Goal: Task Accomplishment & Management: Manage account settings

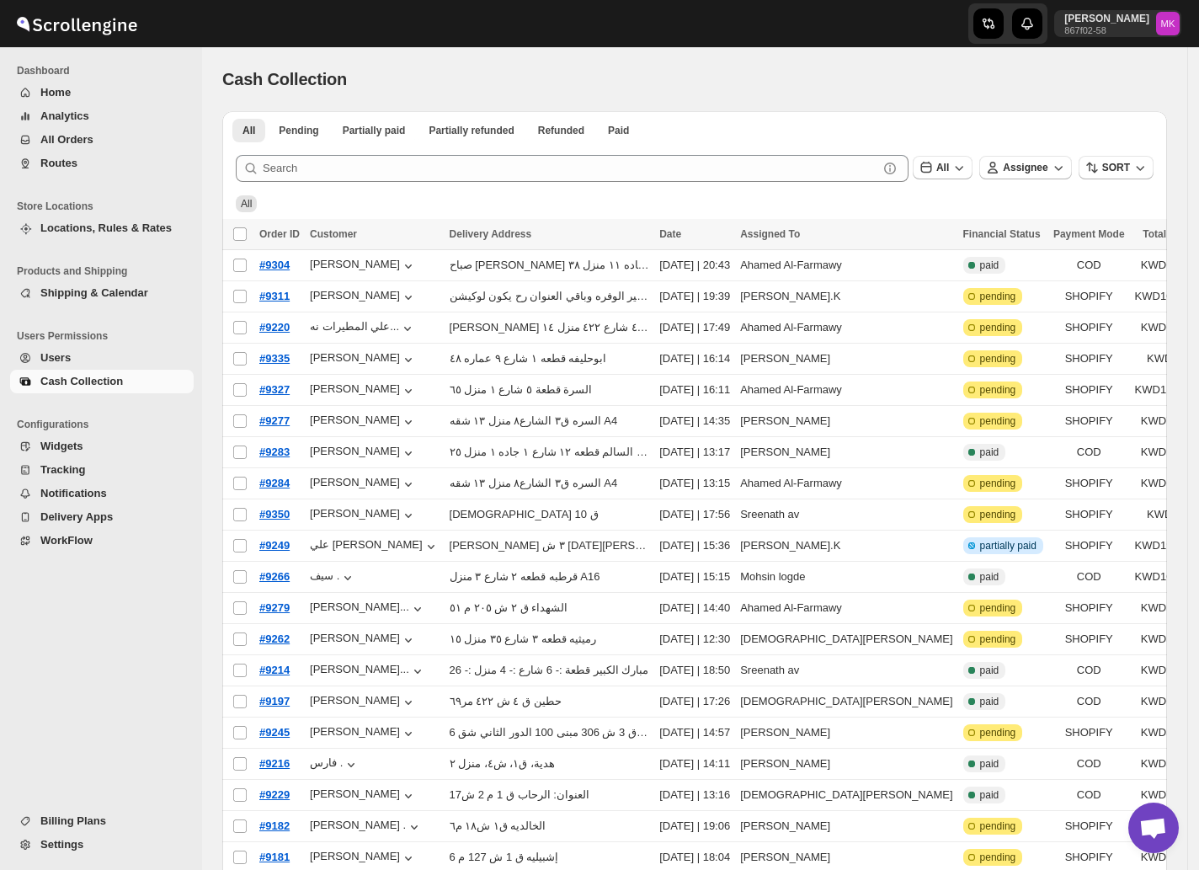
click at [45, 167] on span "Routes" at bounding box center [58, 163] width 37 height 13
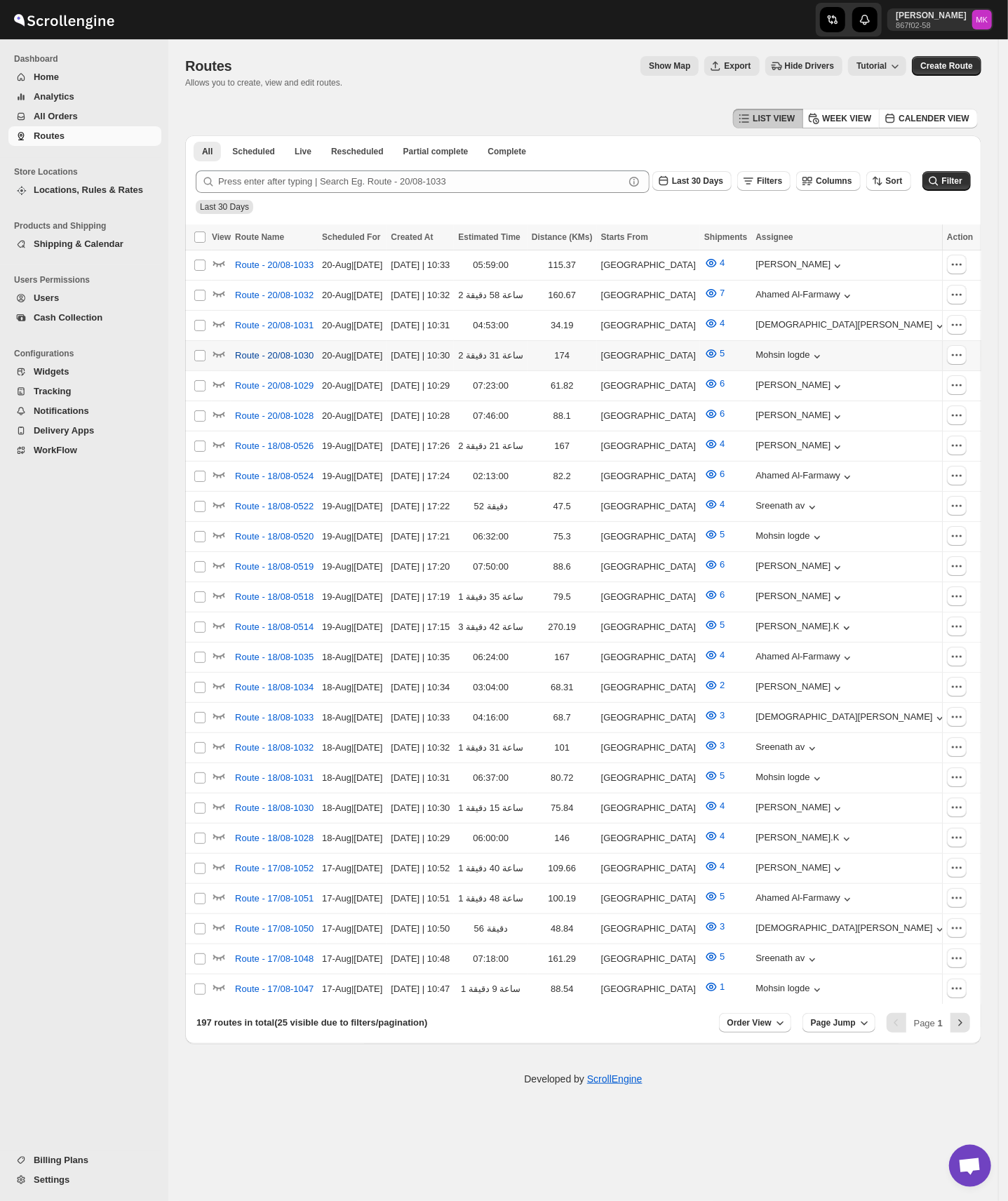
click at [242, 348] on span "Route - 20/08-1030" at bounding box center [274, 355] width 78 height 14
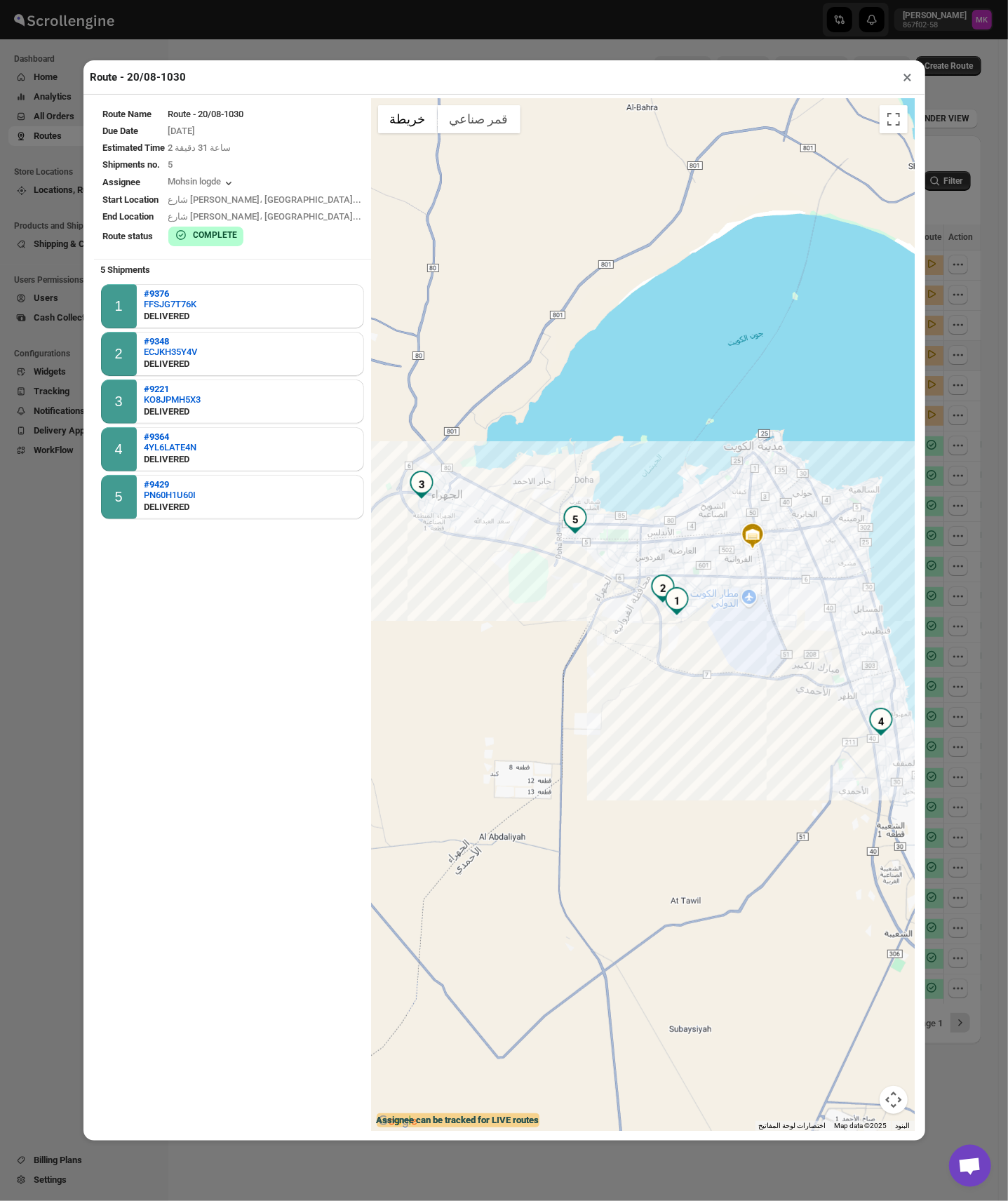
click at [905, 86] on button "×" at bounding box center [908, 77] width 20 height 20
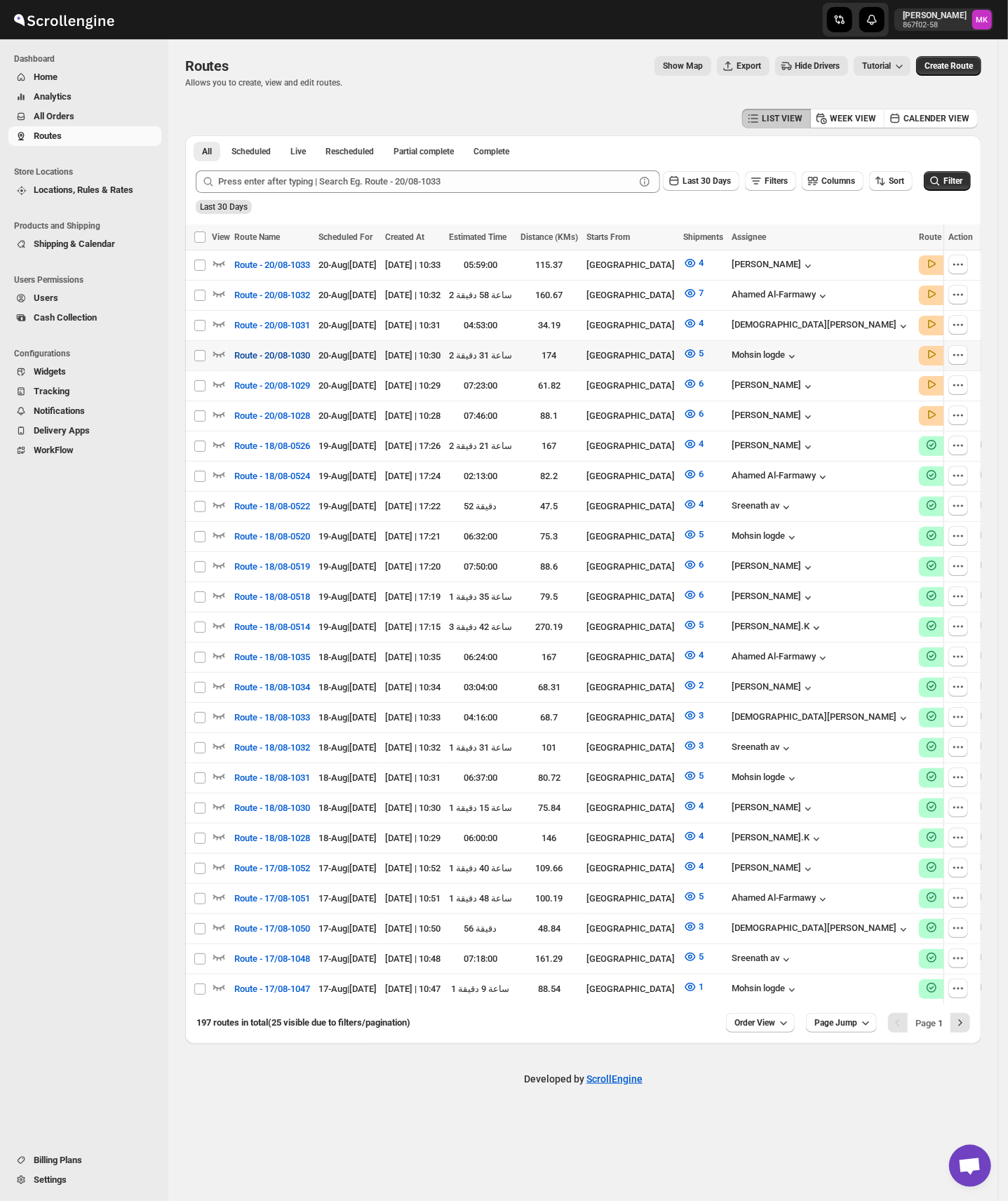
click at [244, 352] on span "Route - 20/08-1030" at bounding box center [272, 355] width 76 height 14
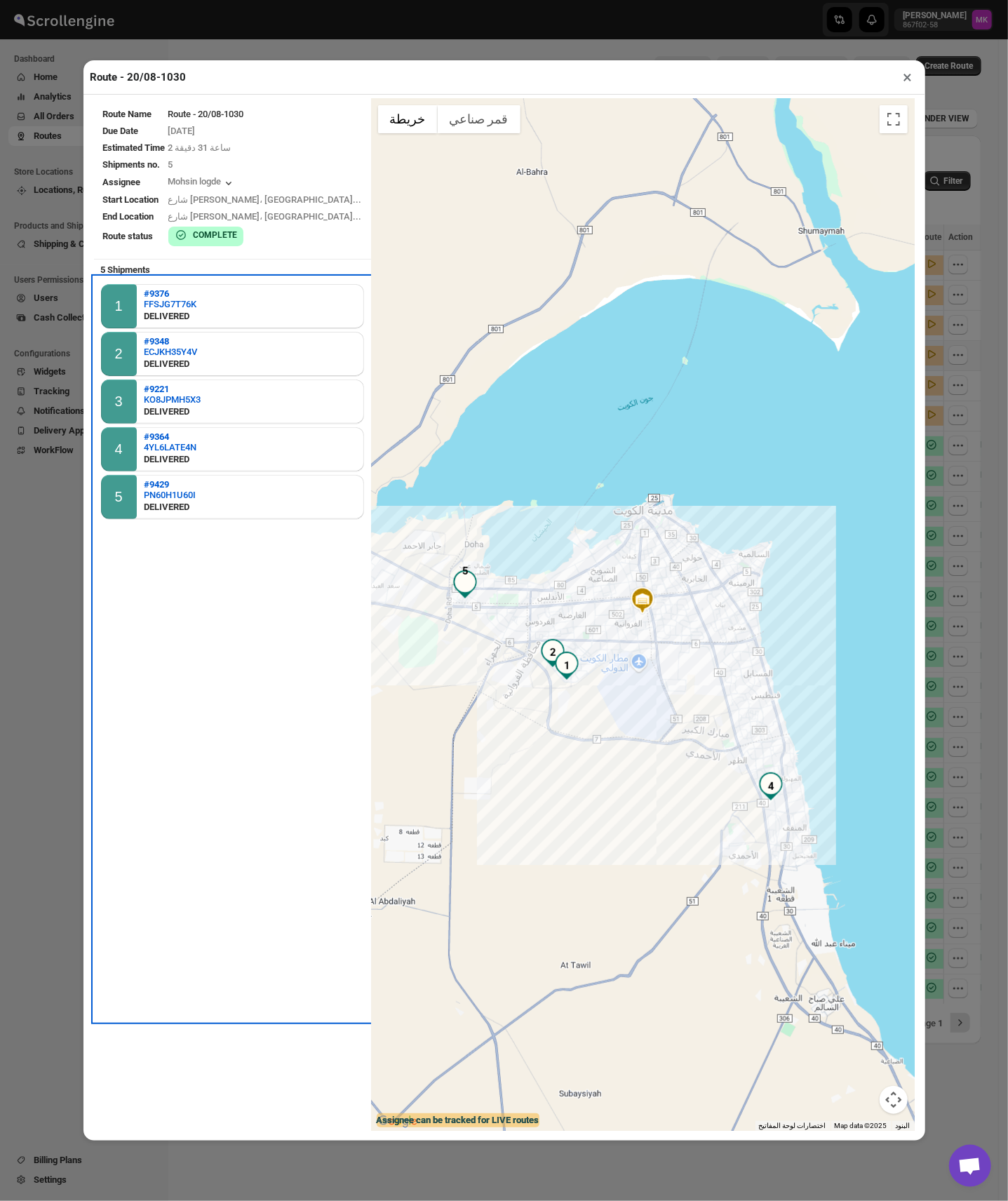
click at [212, 568] on div "1 #9376 FFSJG7T76K DELIVERED 2 #9348 ECJKH35Y4V DELIVERED 3 #9221 KO8JPMH5X3 DE…" at bounding box center [232, 649] width 277 height 744
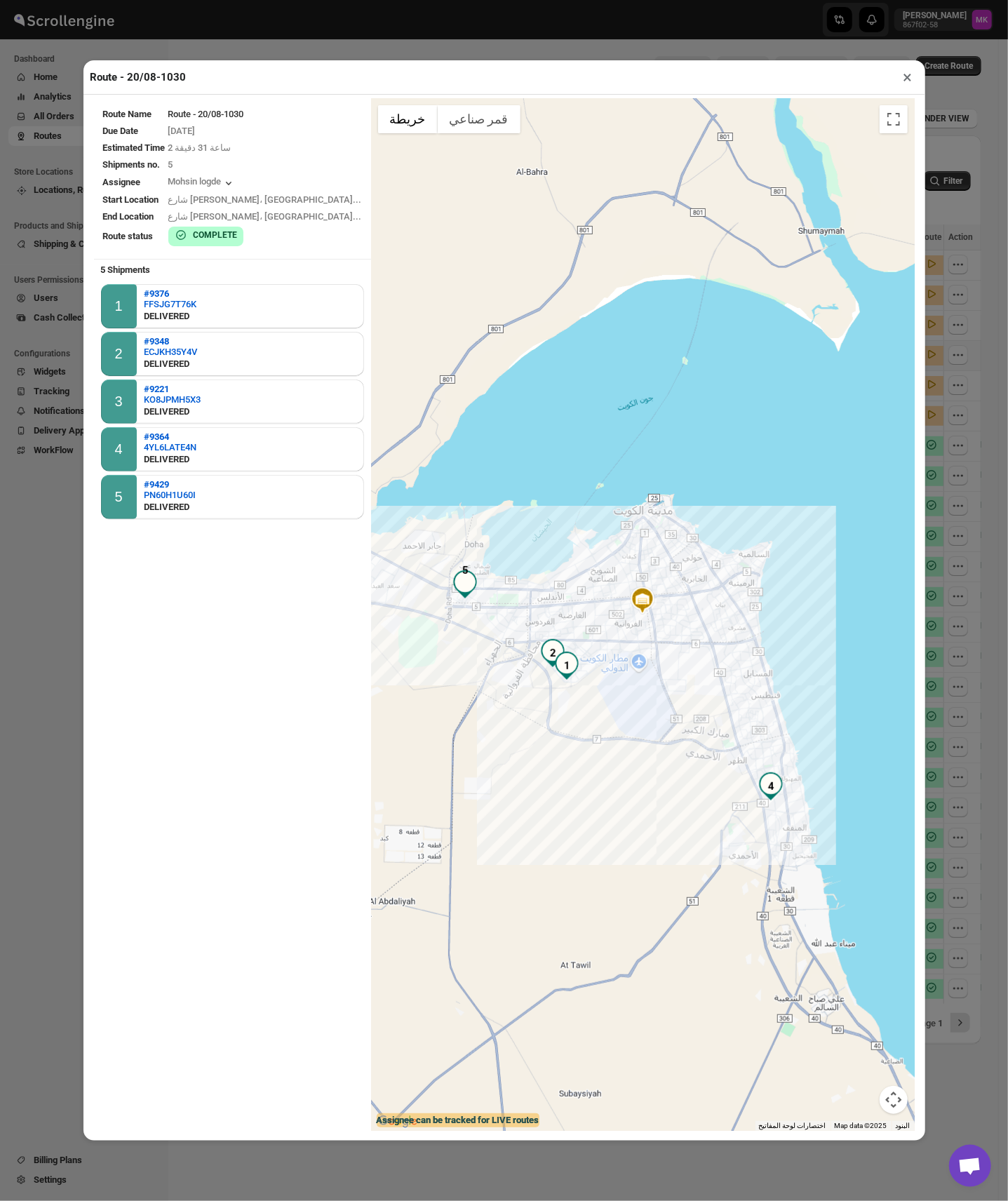
click at [912, 87] on button "×" at bounding box center [908, 77] width 20 height 20
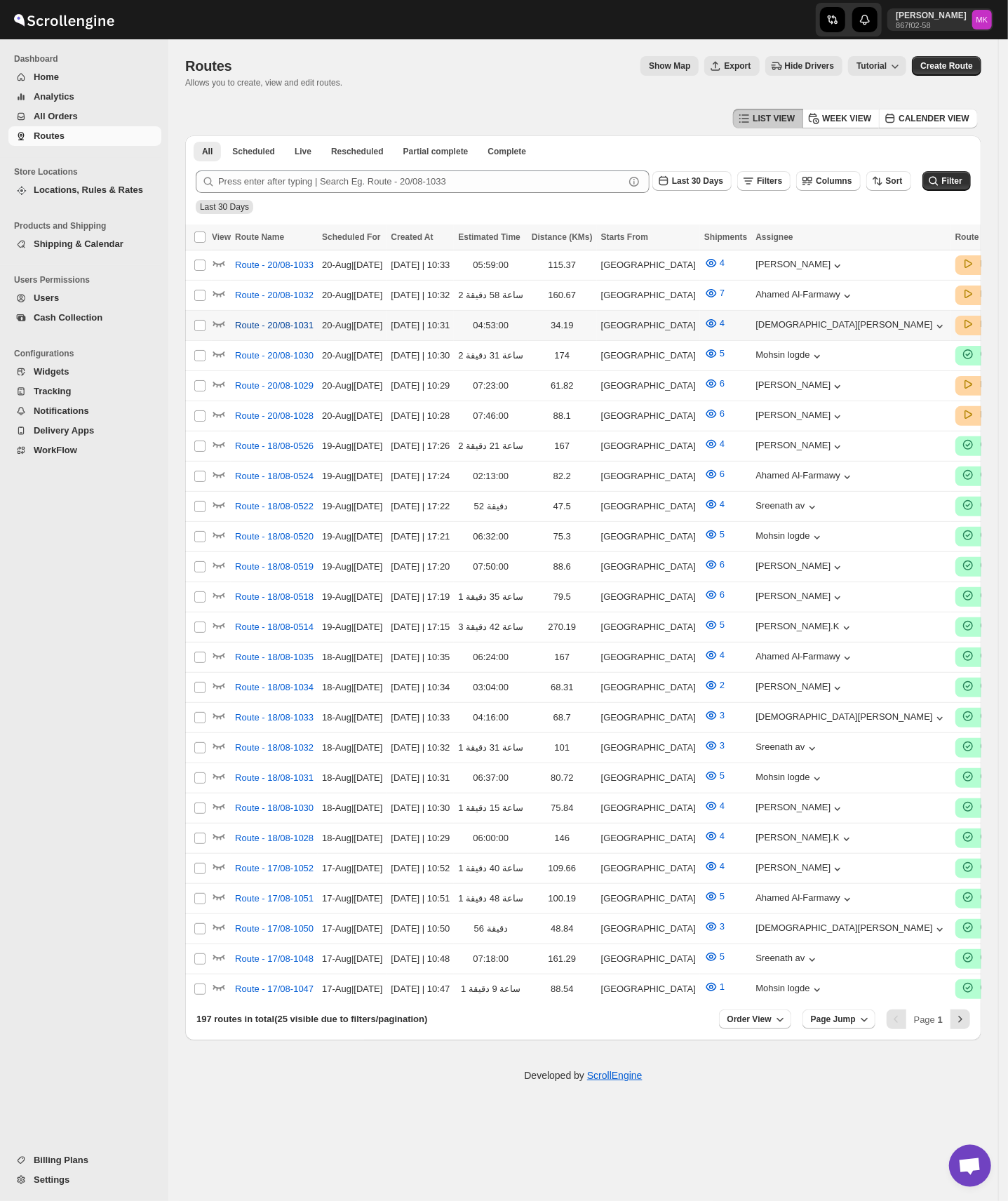
click at [253, 323] on span "Route - 20/08-1031" at bounding box center [274, 325] width 78 height 14
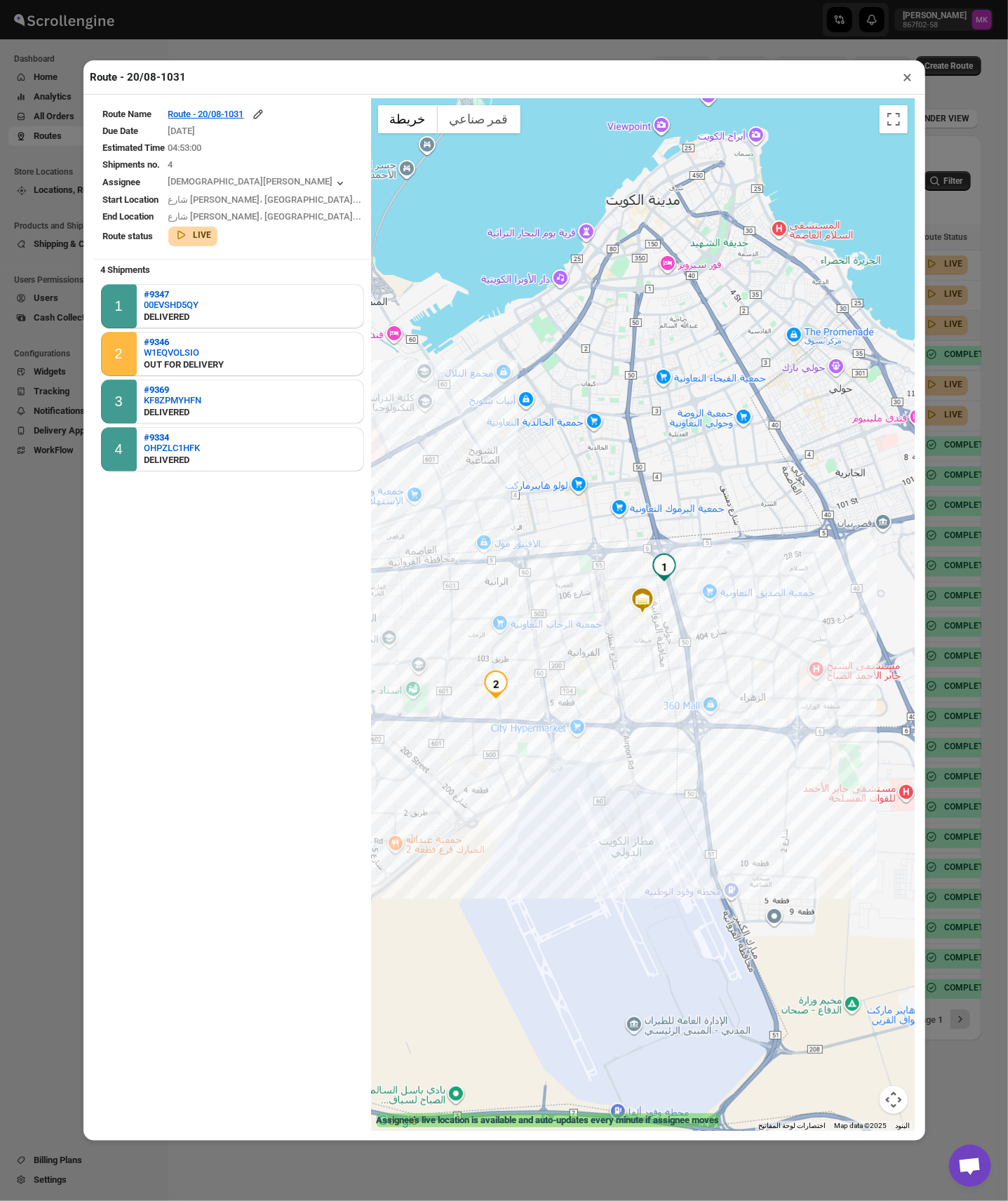
click at [909, 87] on button "×" at bounding box center [908, 77] width 20 height 20
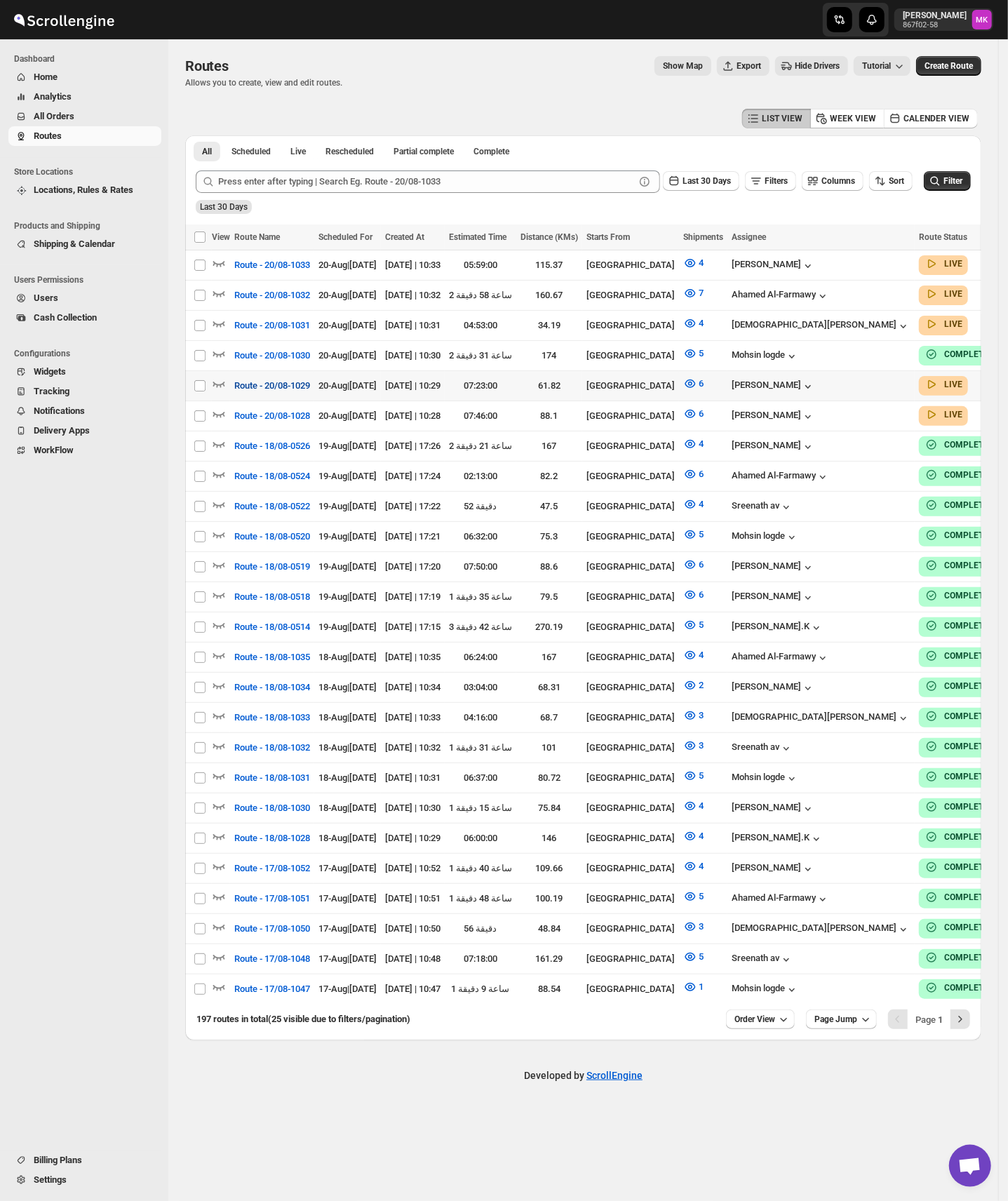
click at [302, 382] on span "Route - 20/08-1029" at bounding box center [272, 386] width 76 height 14
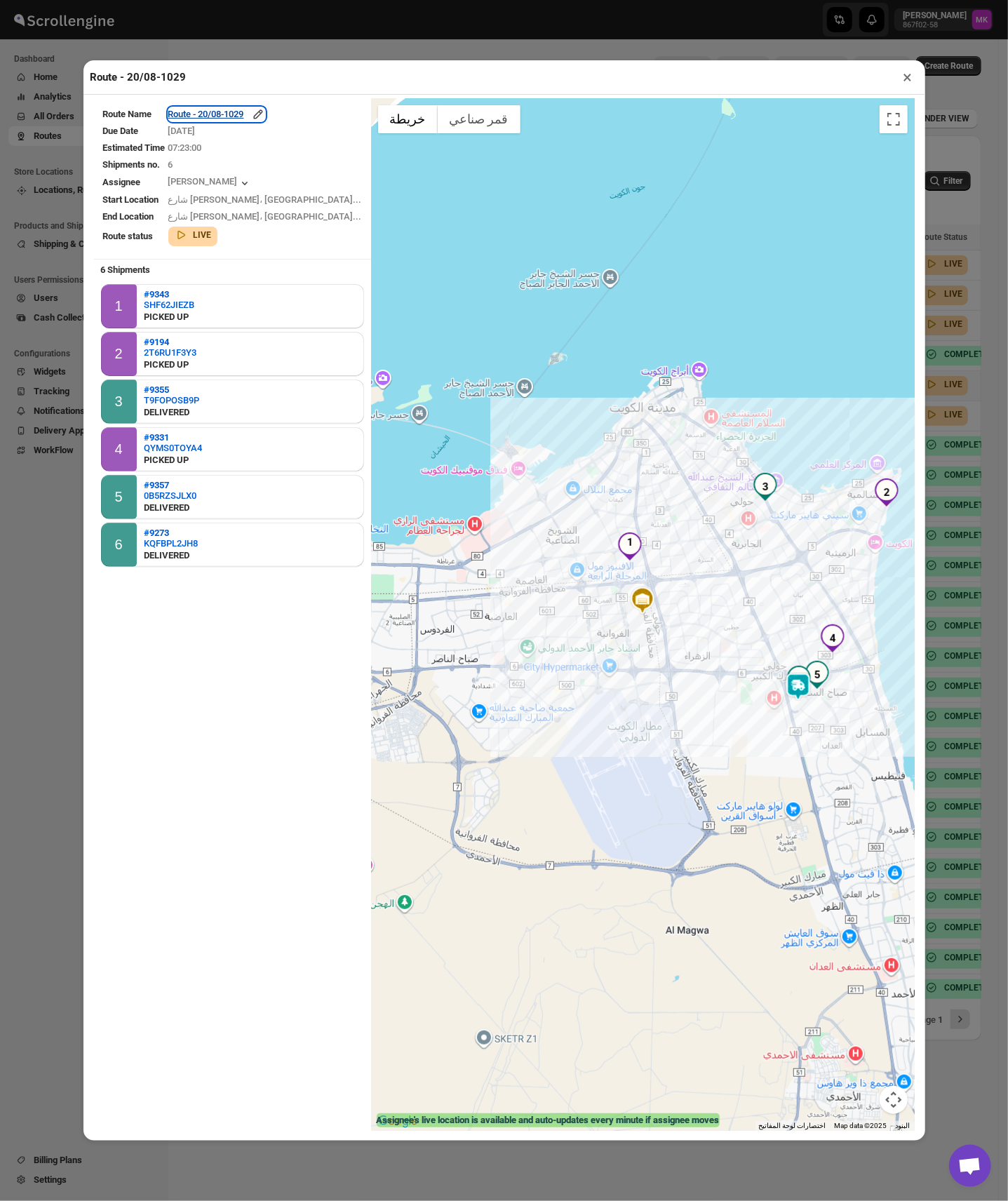
click at [202, 113] on div "Route - 20/08-1029" at bounding box center [217, 114] width 97 height 14
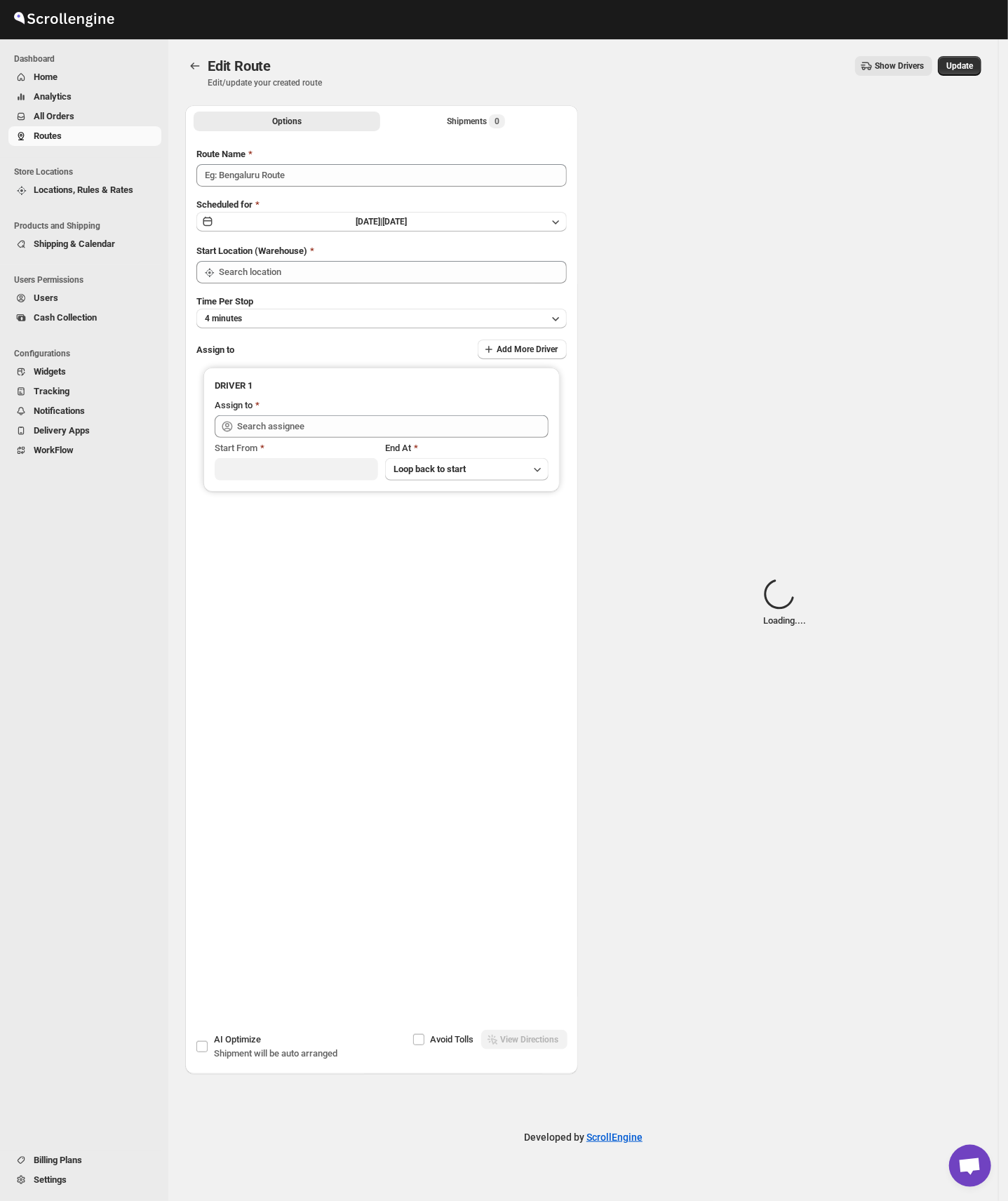
type input "Route - 20/08-1029"
type input "[GEOGRAPHIC_DATA]"
type input "[PERSON_NAME] ([EMAIL_ADDRESS][DOMAIN_NAME])"
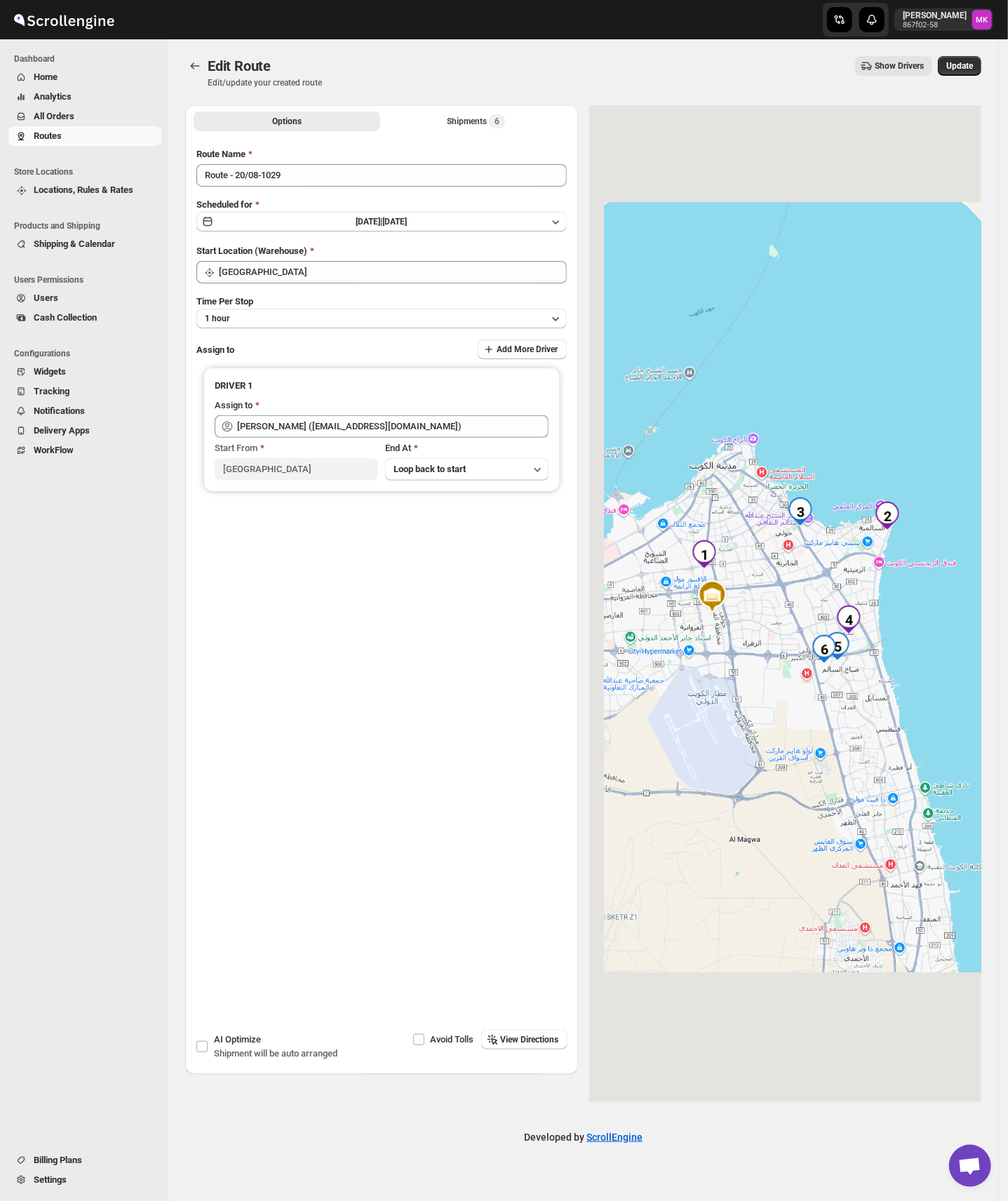
click at [482, 132] on div "Options Shipments 6 More views Options Shipments 6 More views" at bounding box center [382, 120] width 393 height 31
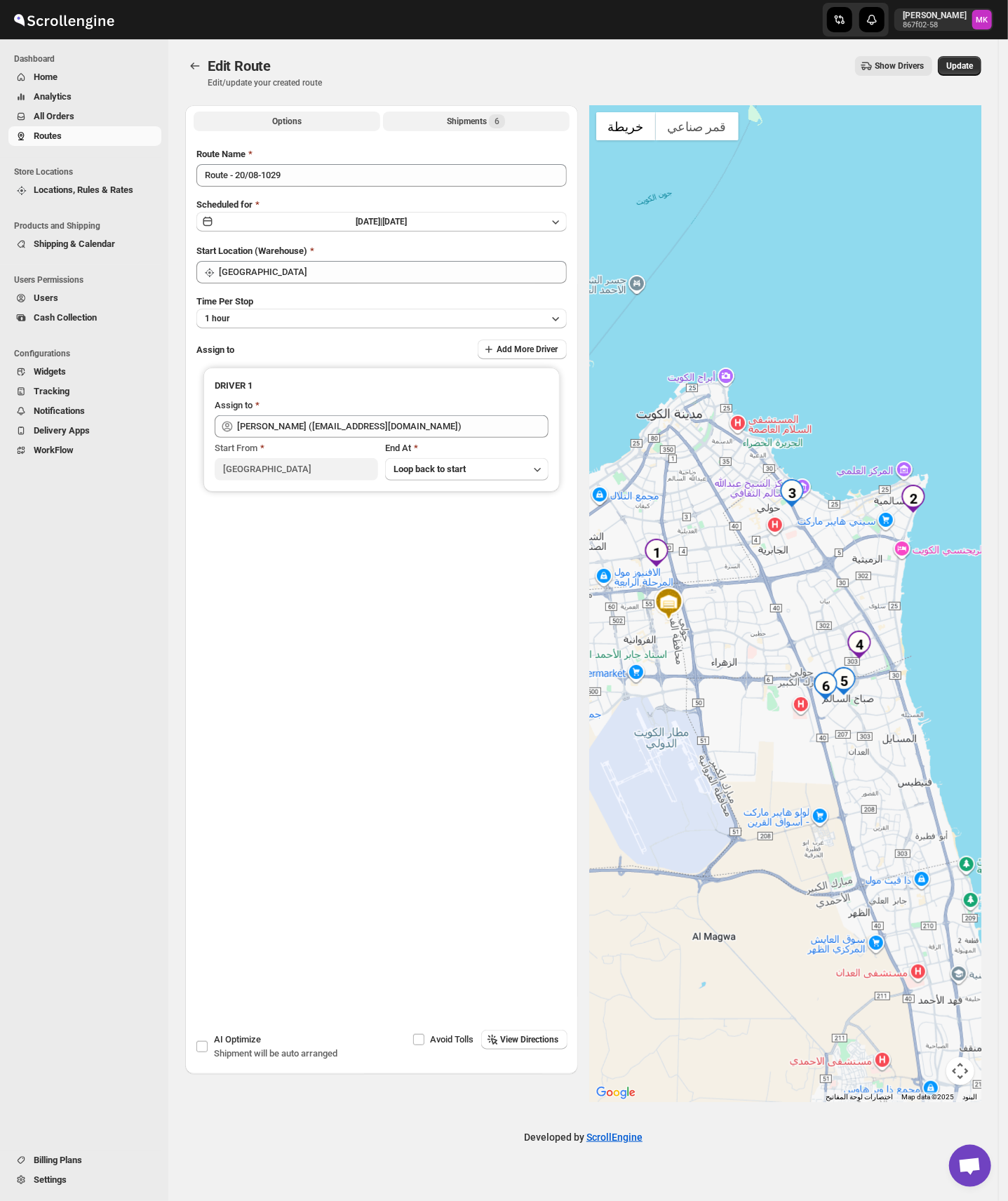
click at [494, 117] on span "6" at bounding box center [497, 121] width 16 height 14
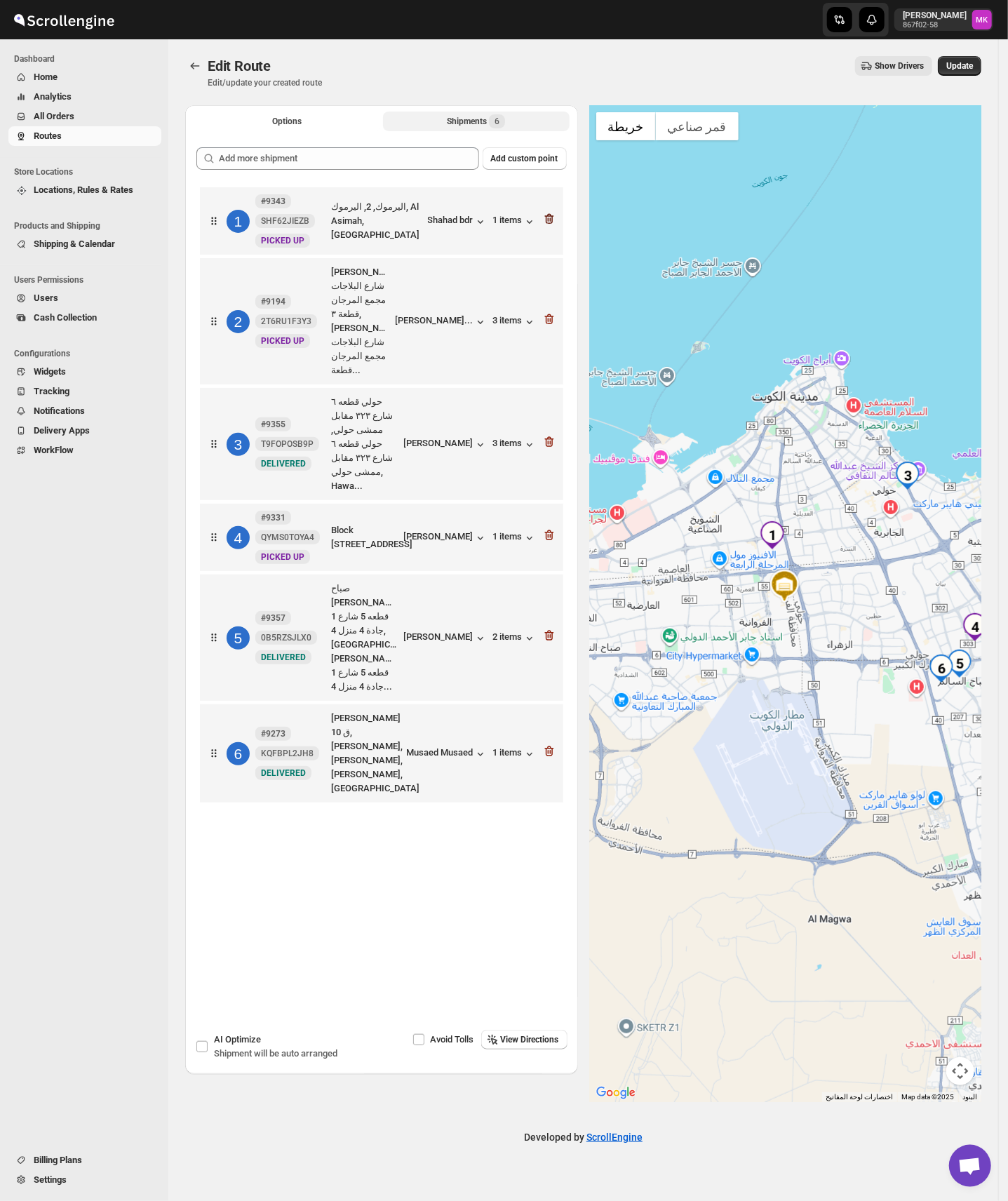
click at [550, 219] on icon "button" at bounding box center [549, 218] width 14 height 14
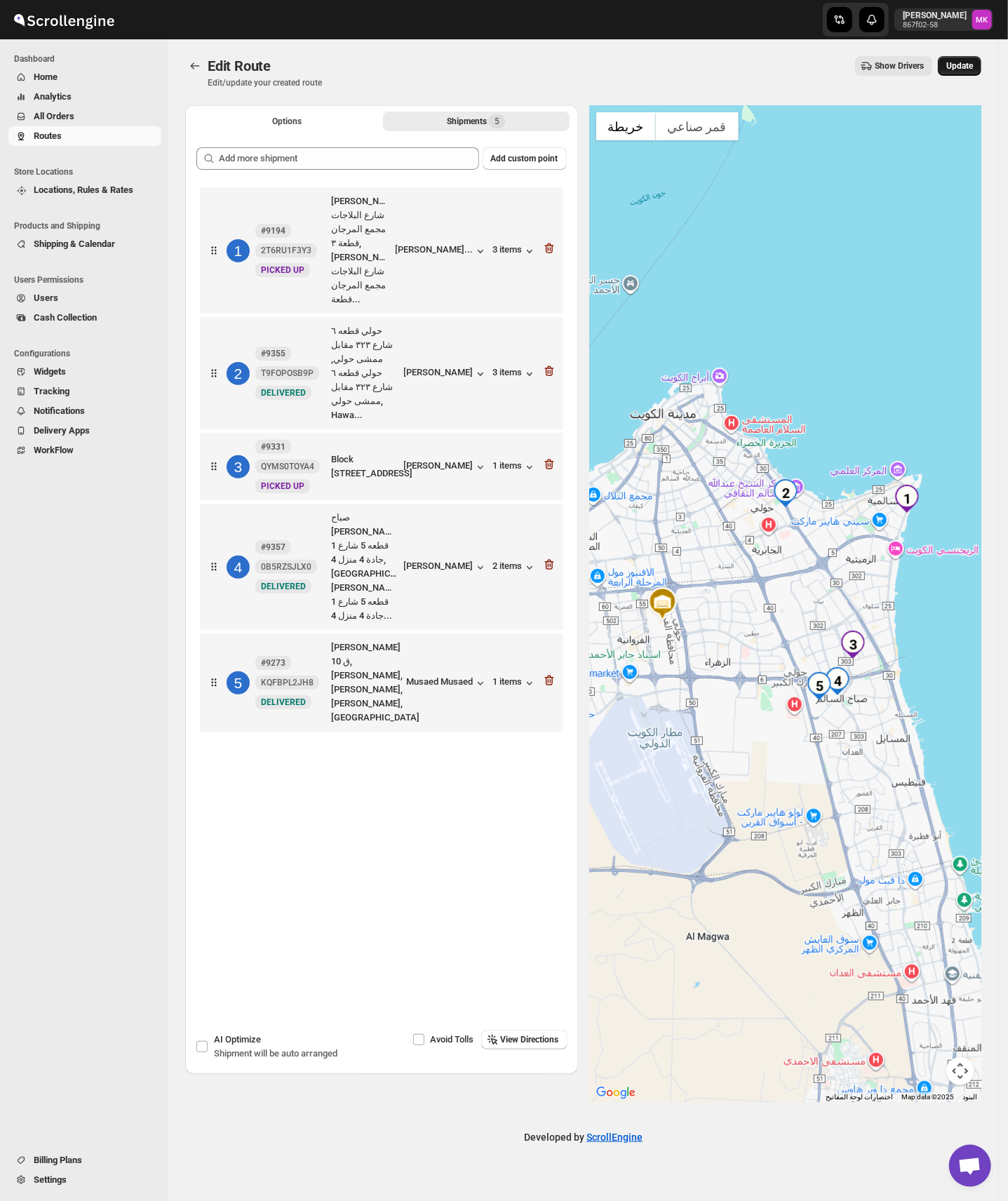
click at [957, 62] on span "Update" at bounding box center [960, 65] width 27 height 11
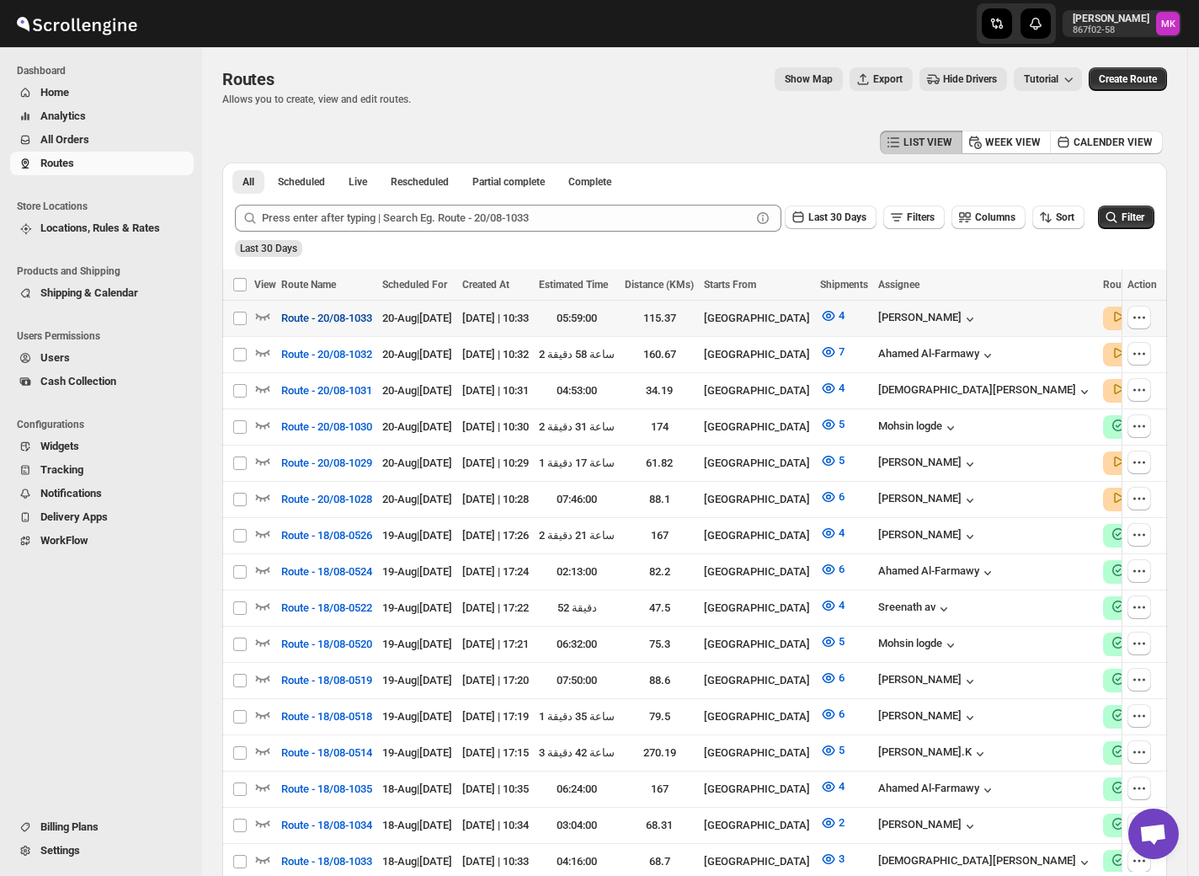
click at [358, 317] on span "Route - 20/08-1033" at bounding box center [326, 318] width 91 height 17
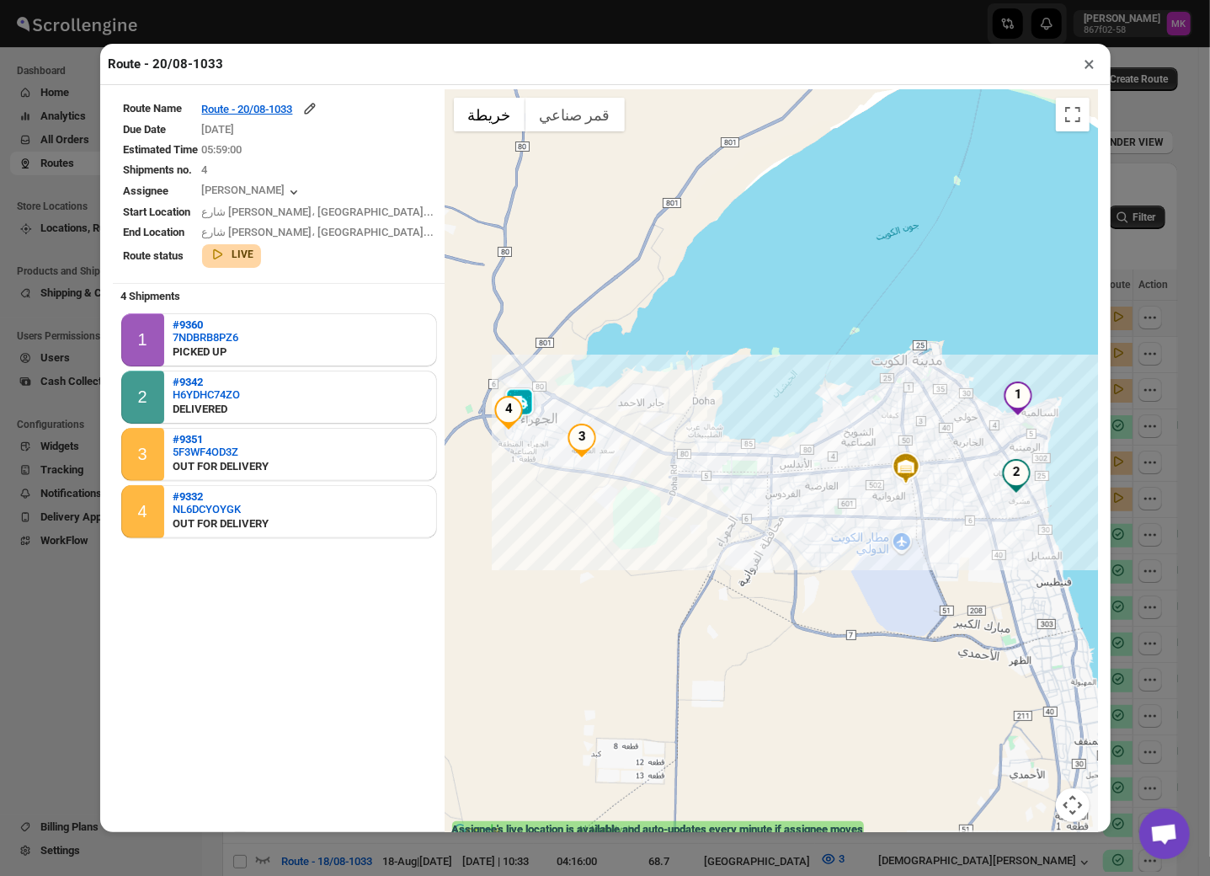
click at [1085, 72] on button "×" at bounding box center [1090, 64] width 24 height 24
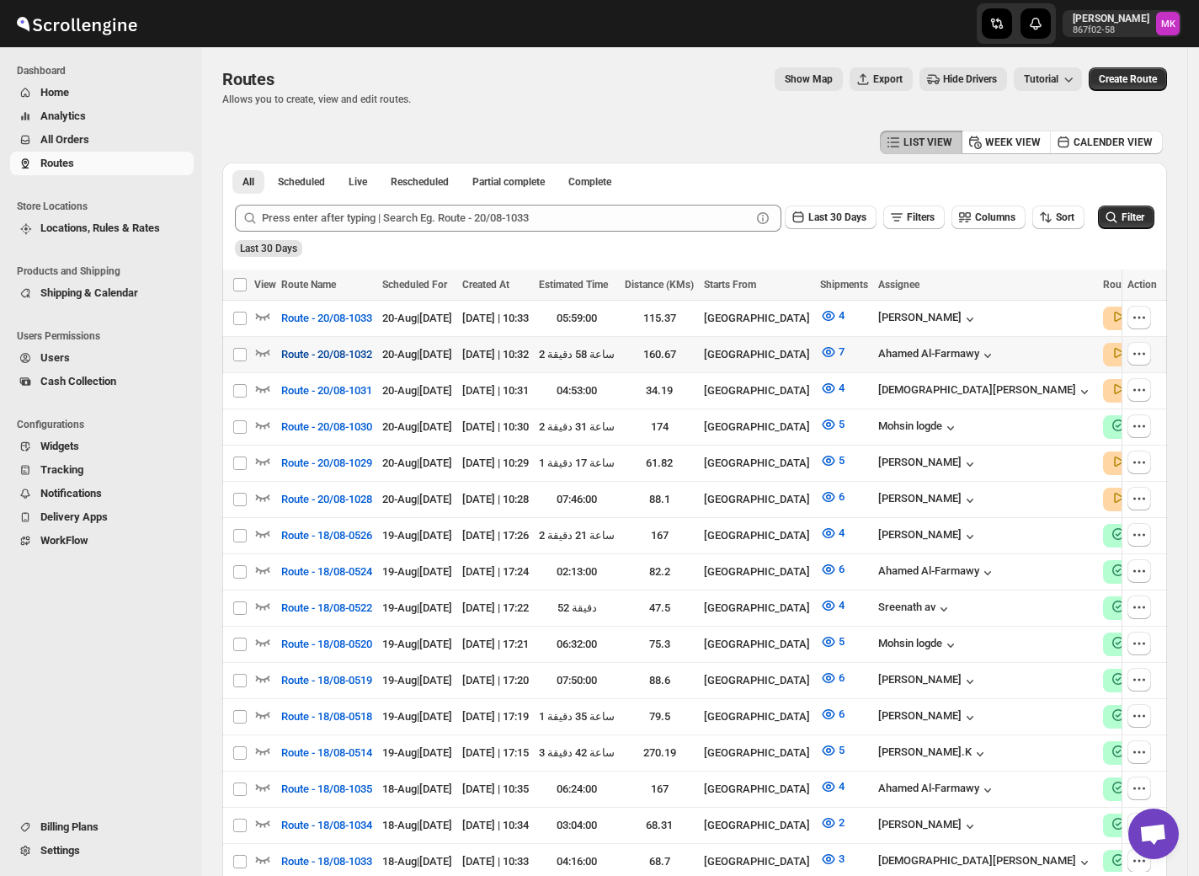
click at [331, 364] on button "Route - 20/08-1032" at bounding box center [326, 354] width 111 height 27
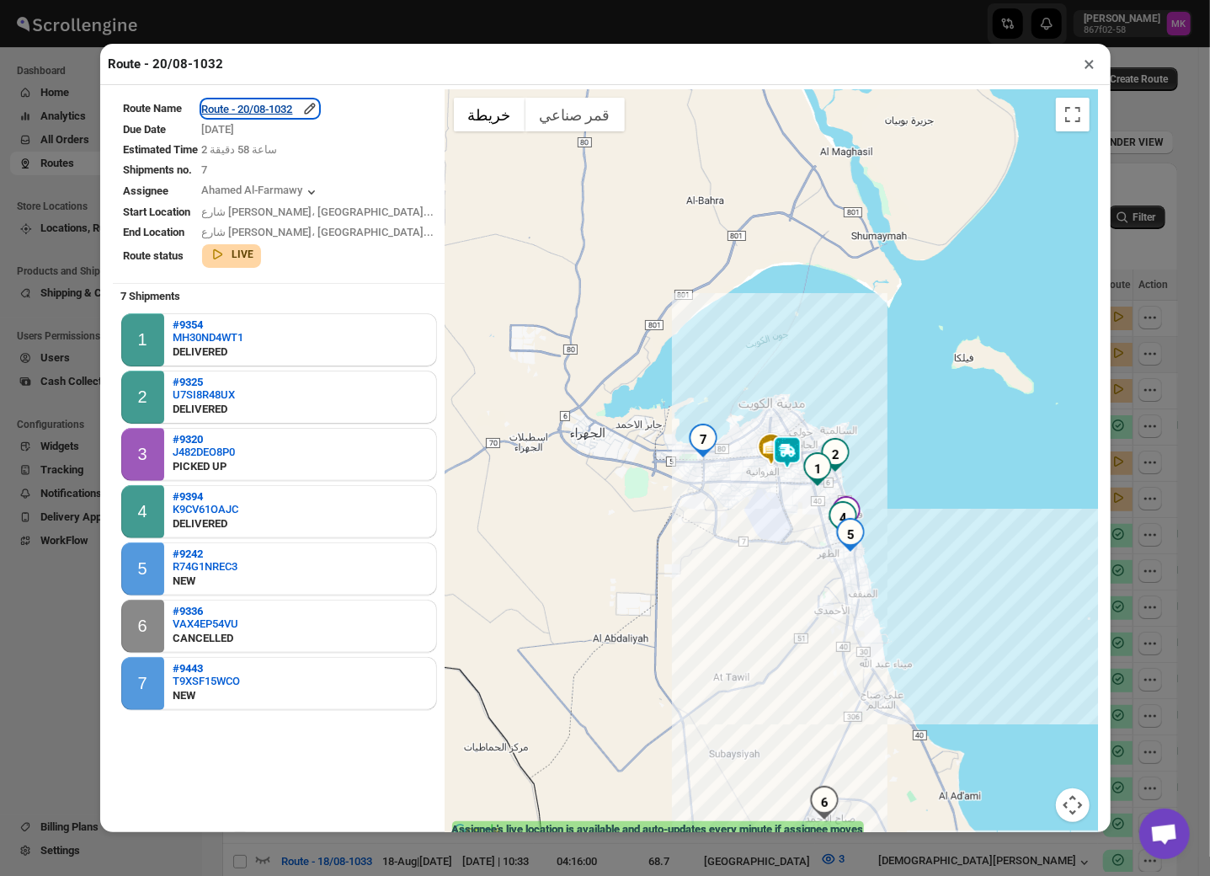
click at [304, 117] on div "Route - 20/08-1032" at bounding box center [260, 108] width 116 height 17
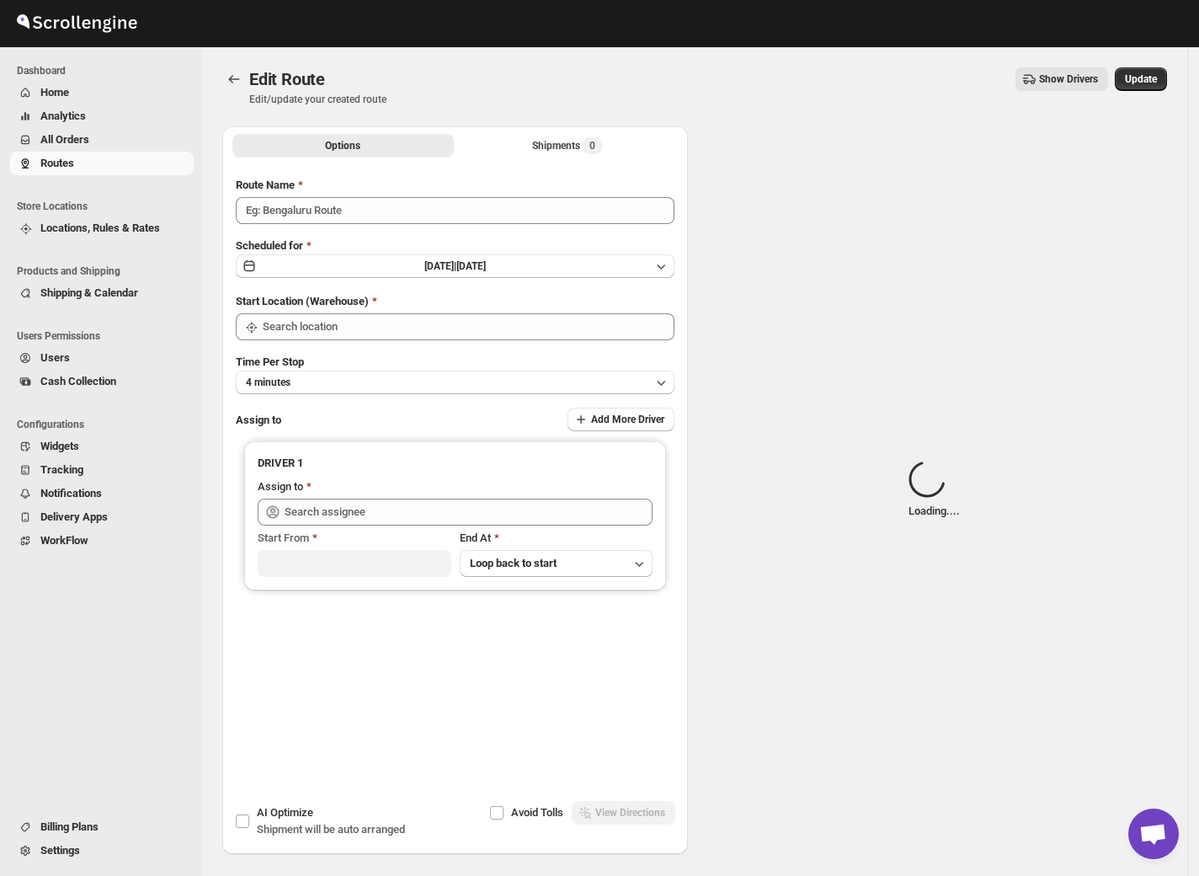
type input "Route - 20/08-1032"
type input "[GEOGRAPHIC_DATA]"
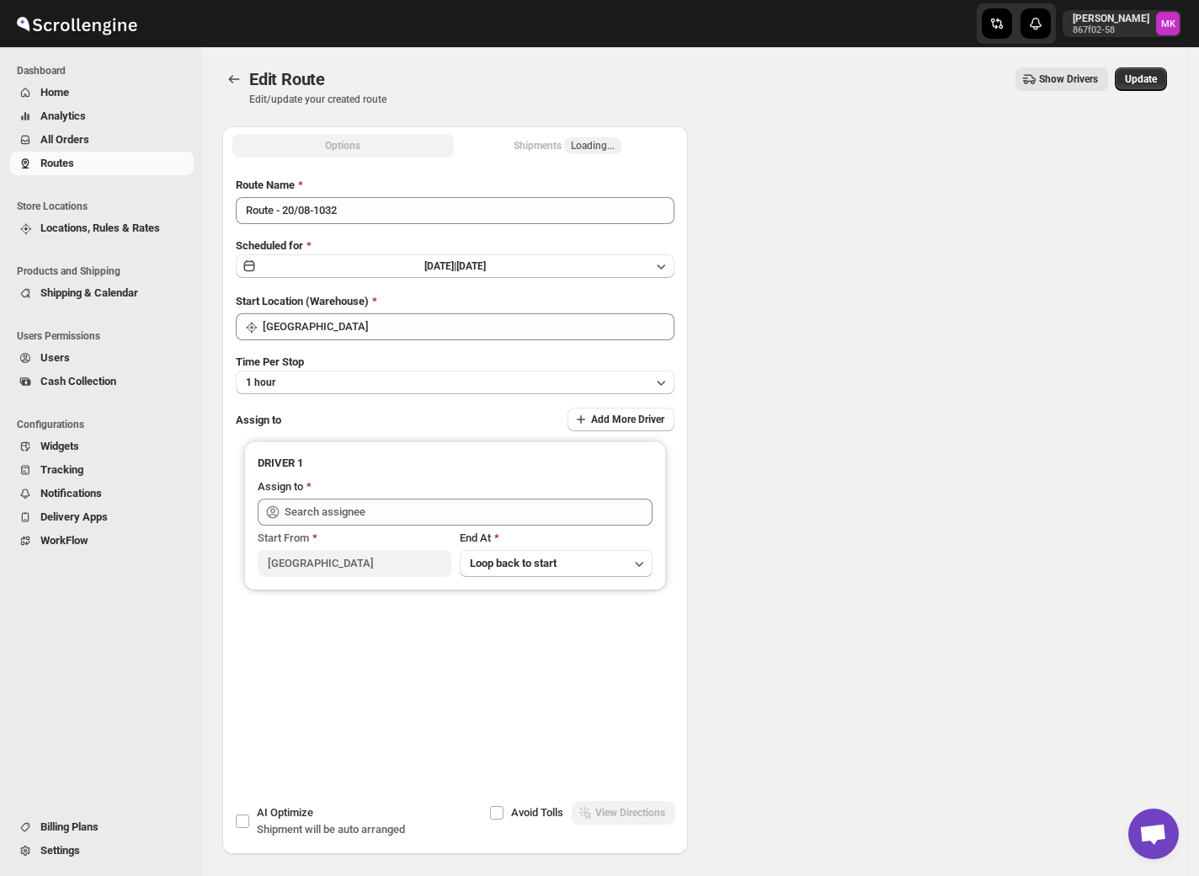
type input "Ahamed Al-Farmawy ([EMAIL_ADDRESS][DOMAIN_NAME])"
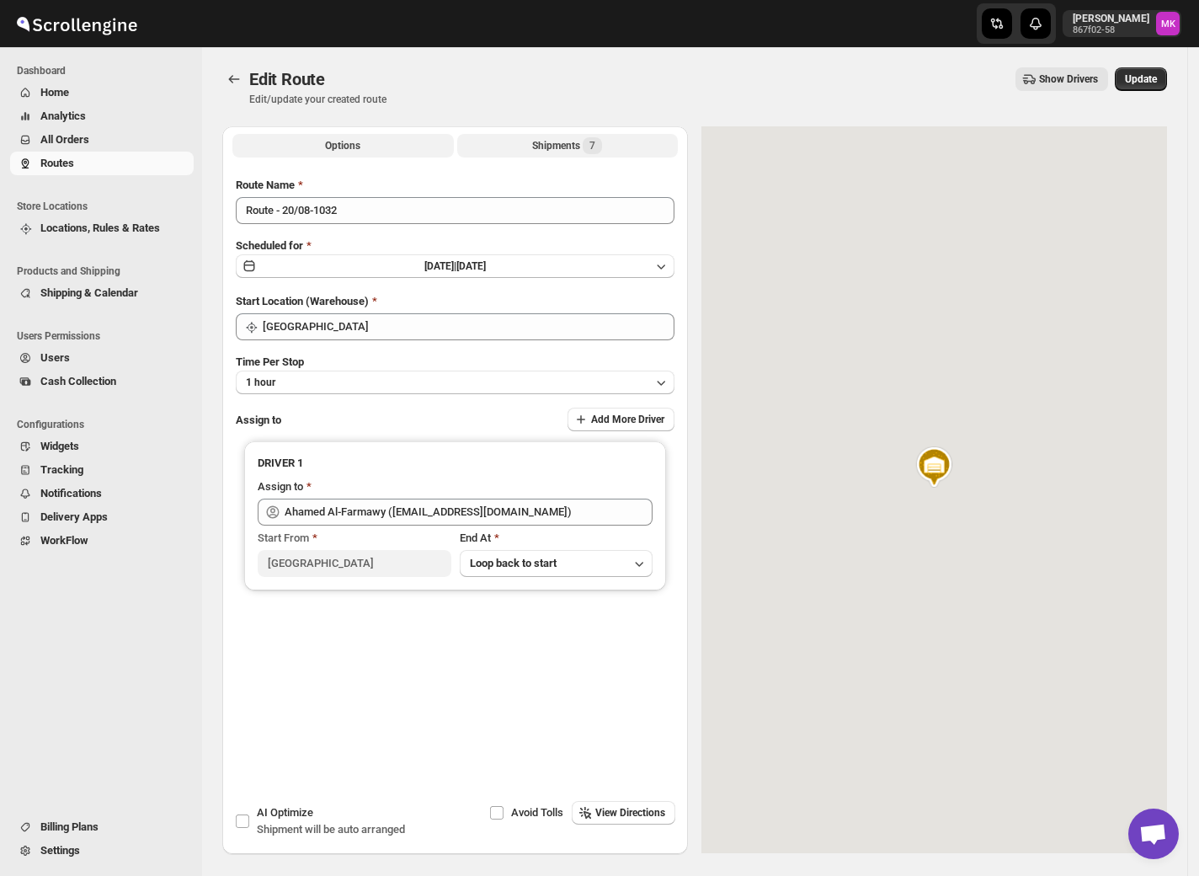
click at [576, 137] on div "Shipments 7" at bounding box center [567, 145] width 70 height 17
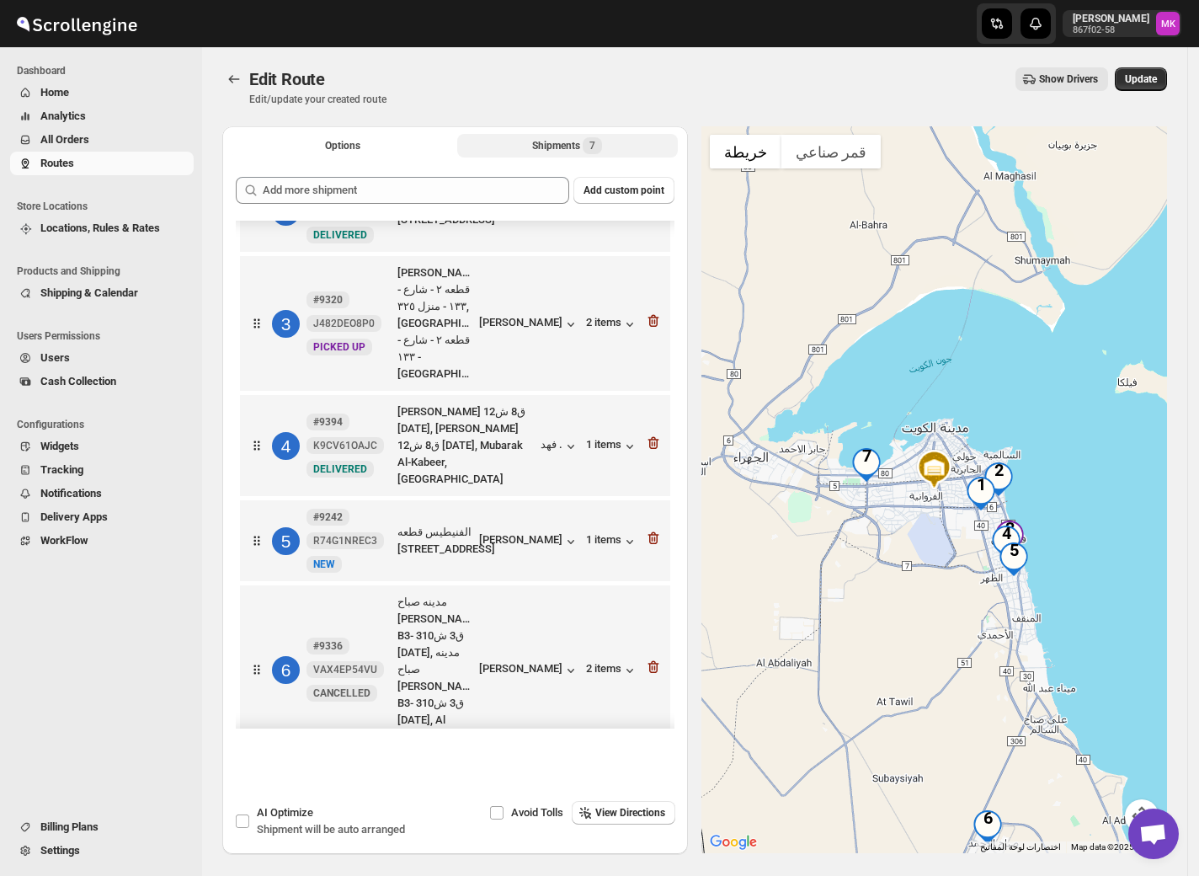
scroll to position [236, 0]
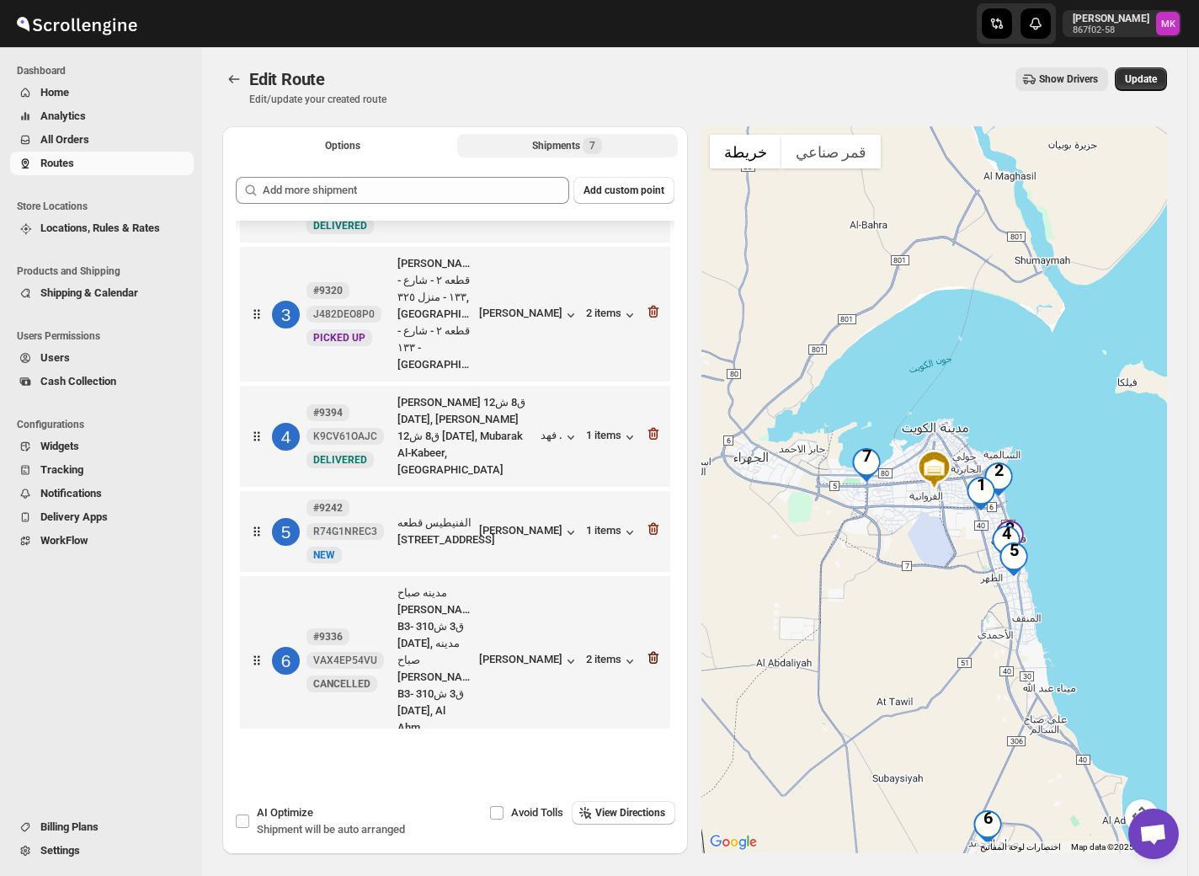
click at [648, 652] on icon "button" at bounding box center [653, 658] width 11 height 13
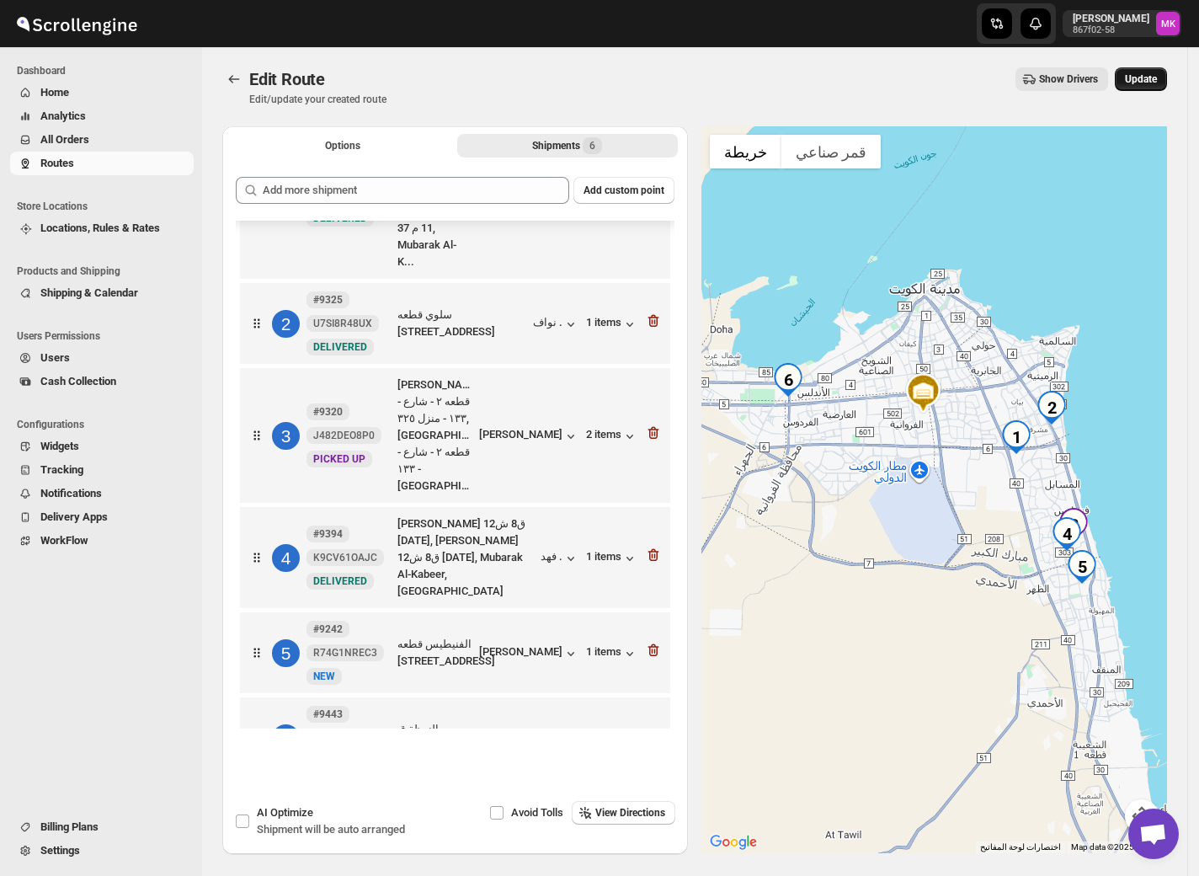
click at [1167, 78] on button "Update" at bounding box center [1141, 79] width 52 height 24
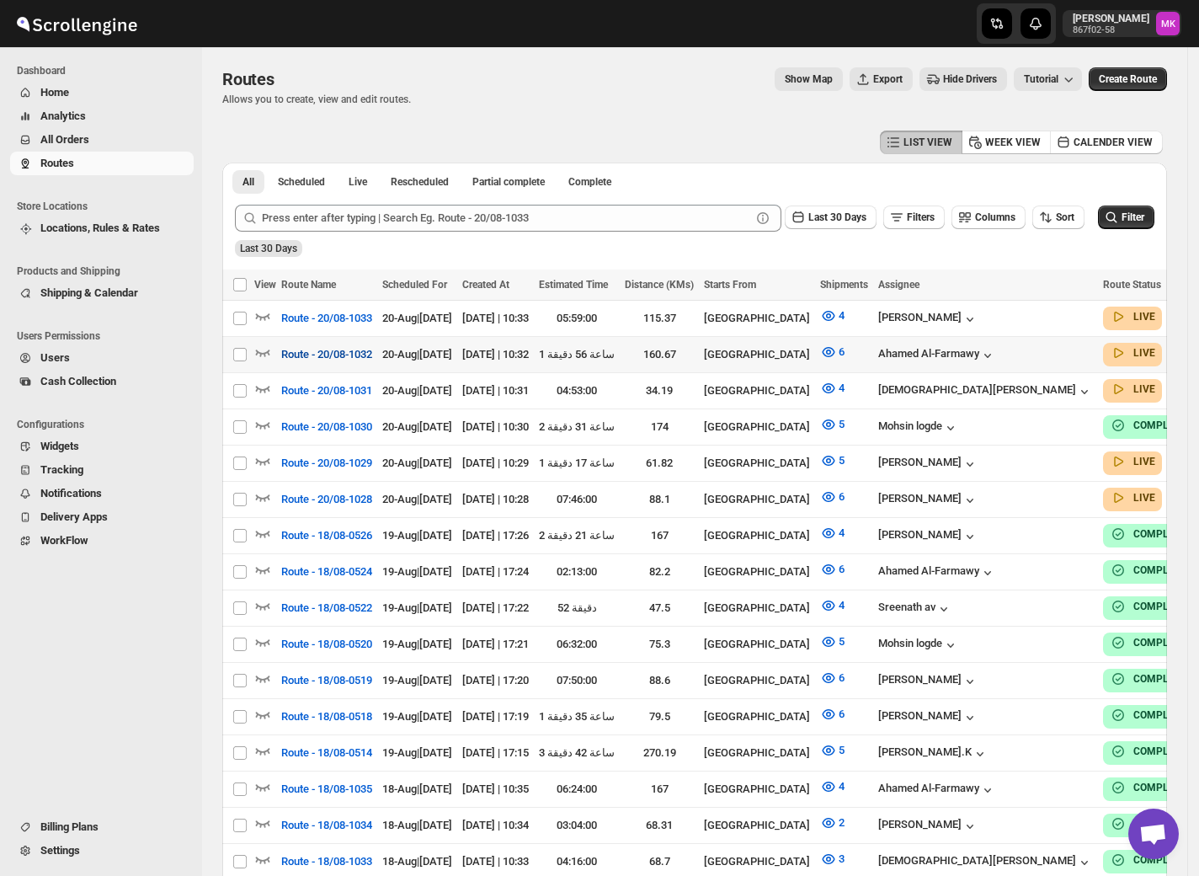
click at [310, 358] on span "Route - 20/08-1032" at bounding box center [326, 354] width 91 height 17
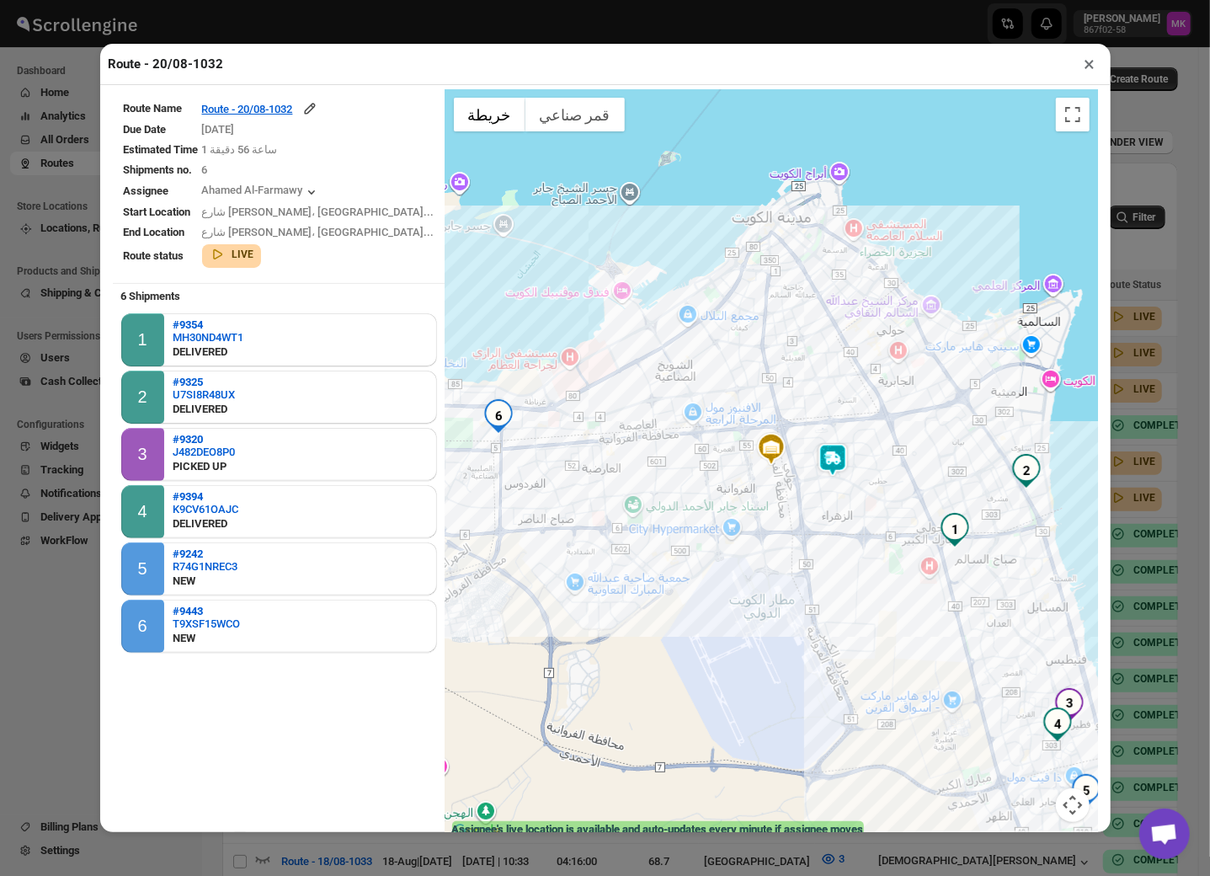
click at [1088, 72] on button "×" at bounding box center [1090, 64] width 24 height 24
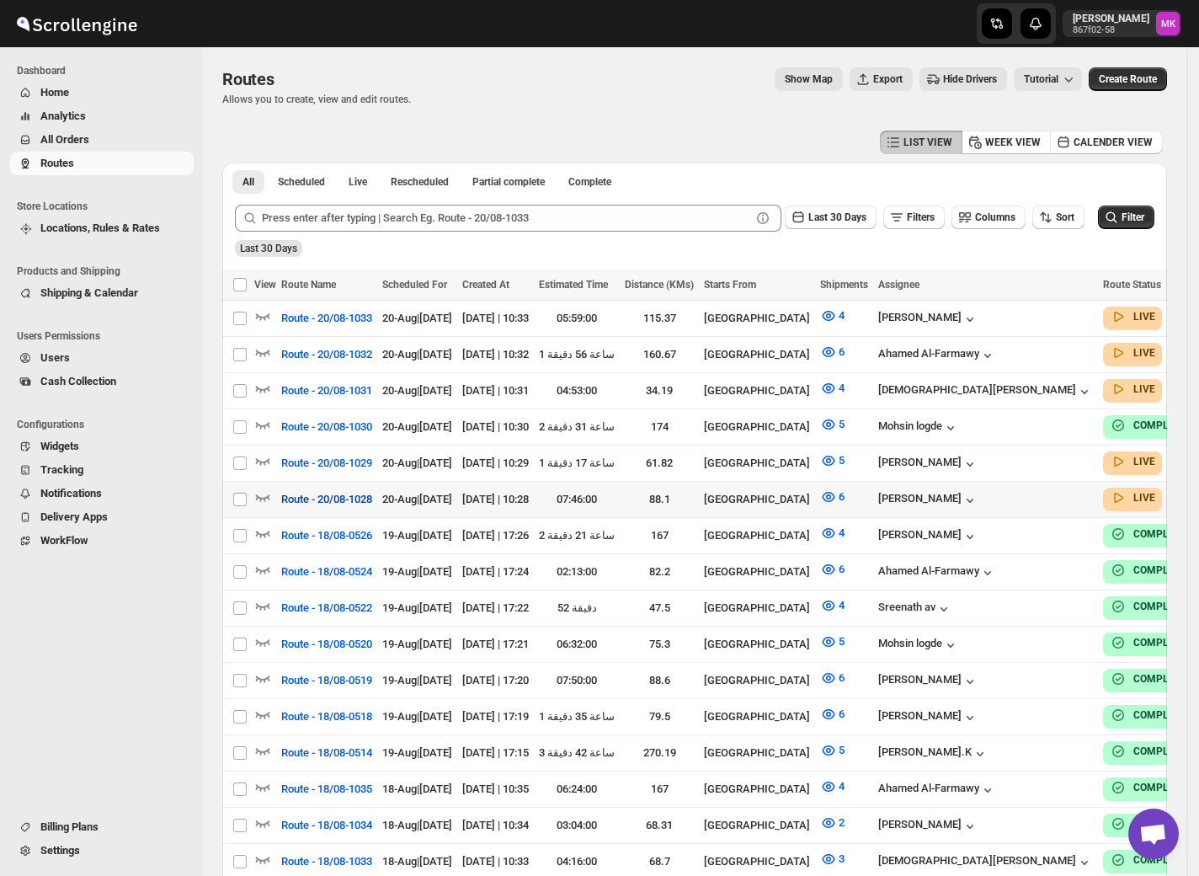
click at [340, 493] on span "Route - 20/08-1028" at bounding box center [326, 499] width 91 height 17
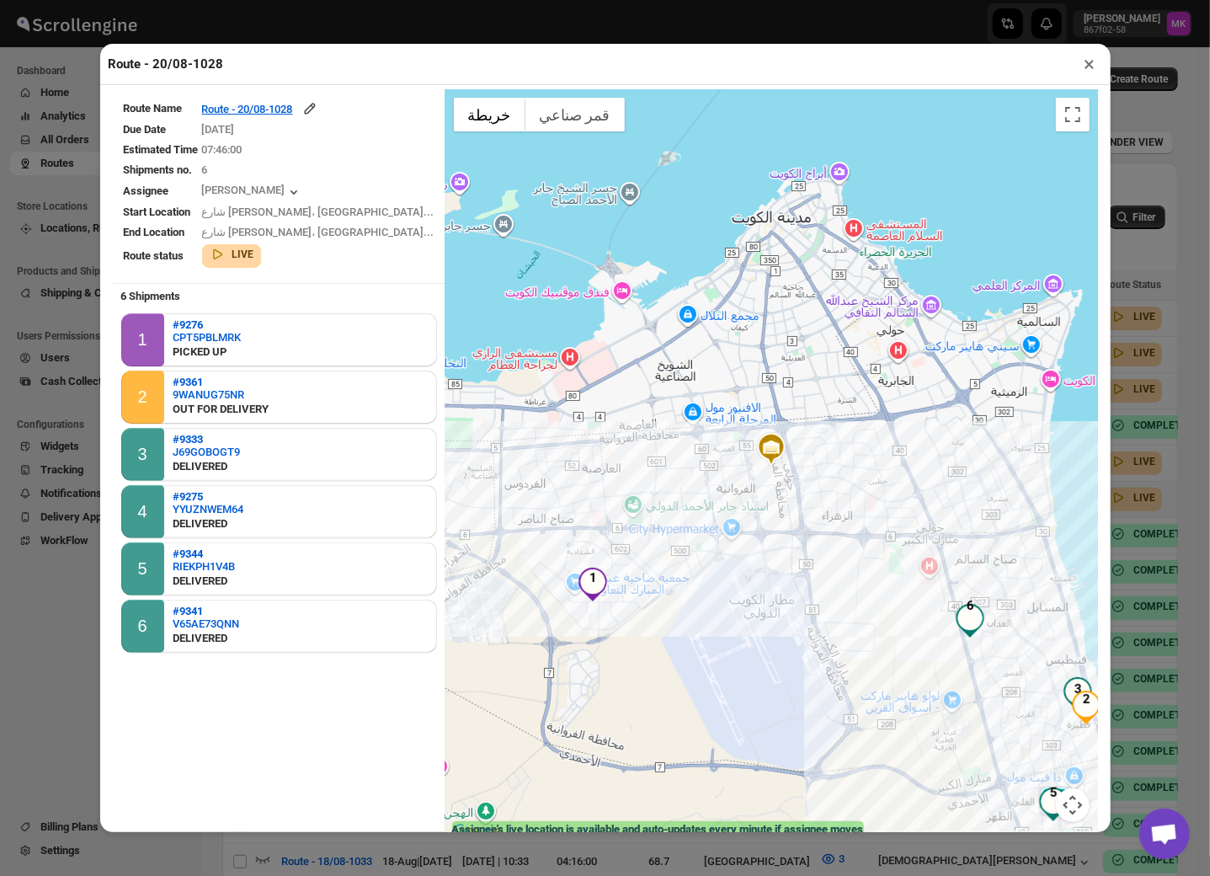
click at [1092, 57] on button "×" at bounding box center [1090, 64] width 24 height 24
